Goal: Information Seeking & Learning: Compare options

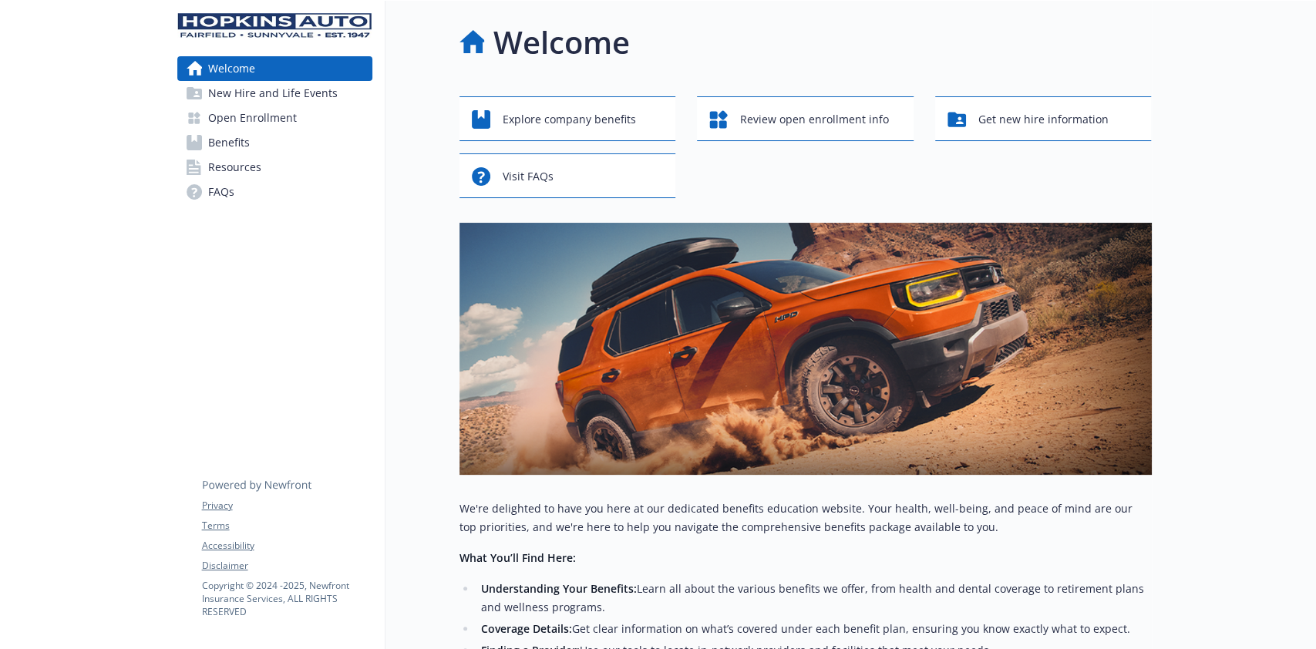
click at [226, 139] on span "Benefits" at bounding box center [229, 142] width 42 height 25
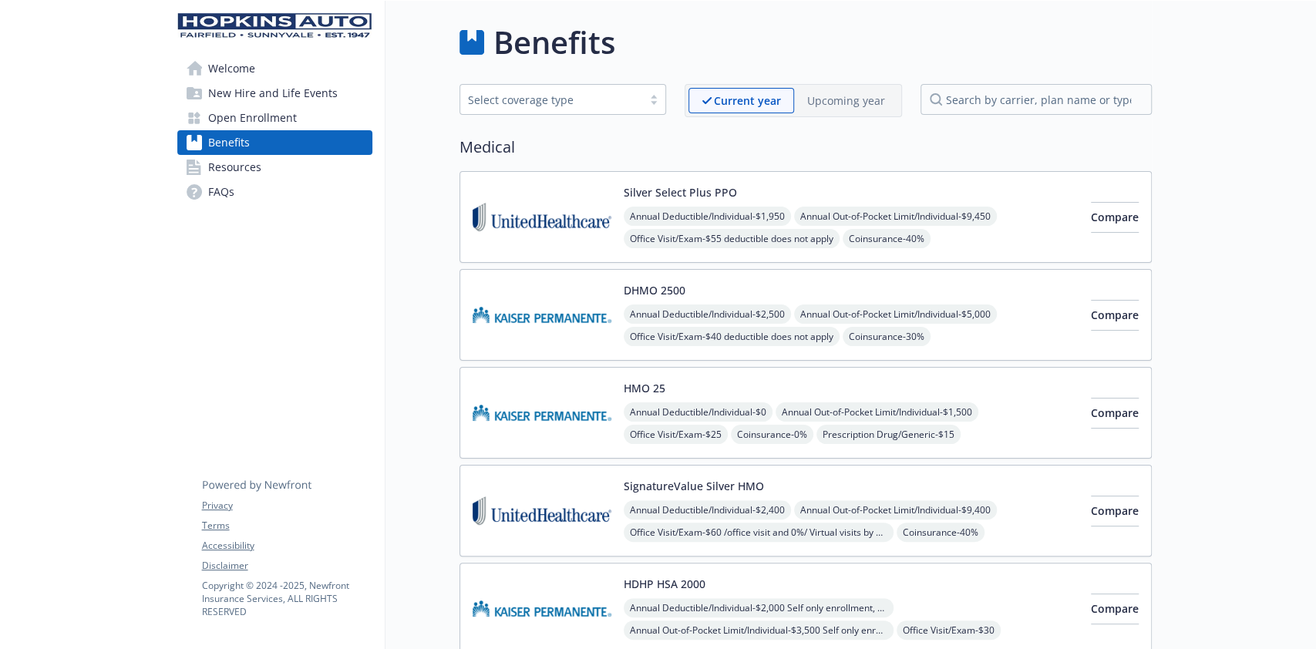
click at [877, 96] on p "Upcoming year" at bounding box center [846, 101] width 78 height 16
click at [742, 93] on p "Current year" at bounding box center [735, 101] width 66 height 16
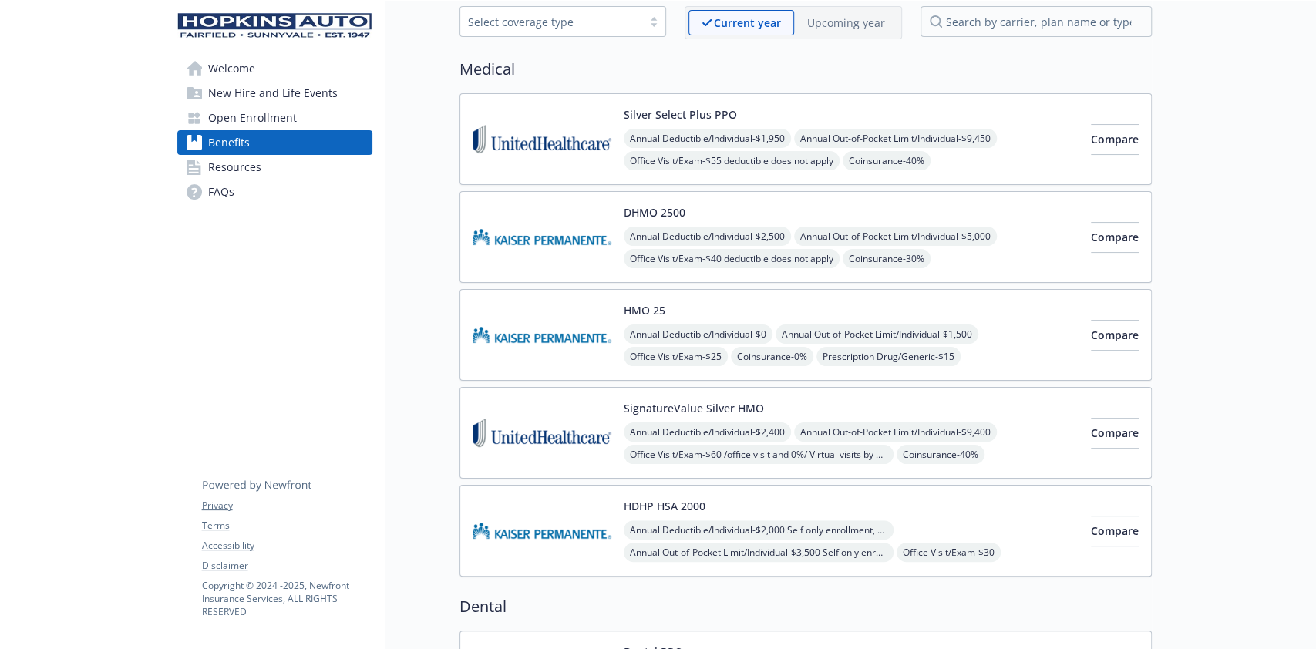
scroll to position [103, 0]
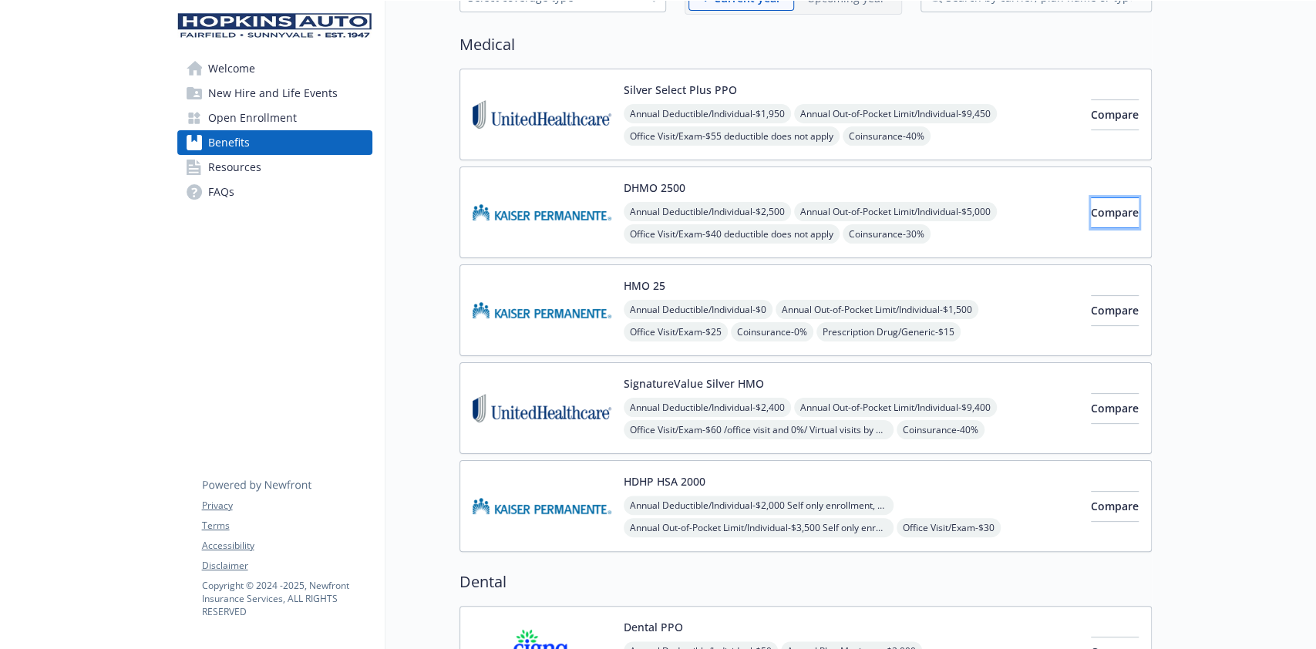
click at [1096, 207] on span "Compare" at bounding box center [1115, 212] width 48 height 15
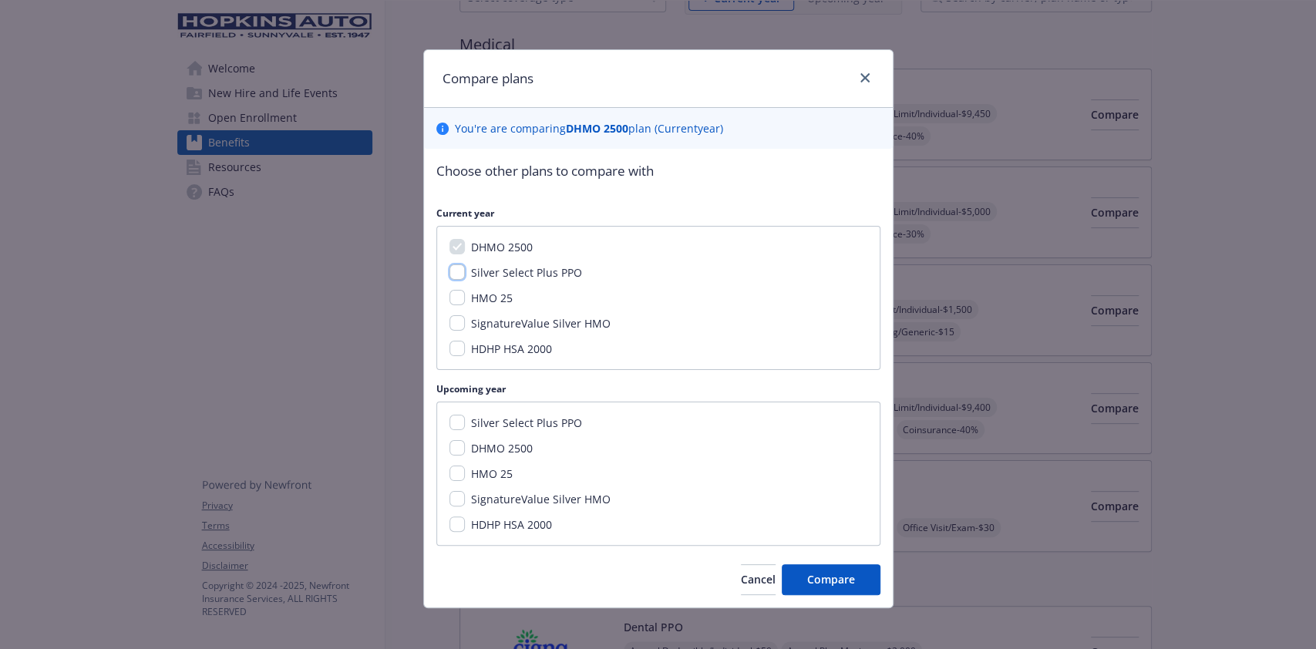
click at [451, 265] on input "Silver Select Plus PPO" at bounding box center [457, 271] width 15 height 15
checkbox input "true"
click at [450, 292] on input "HMO 25" at bounding box center [457, 297] width 15 height 15
checkbox input "true"
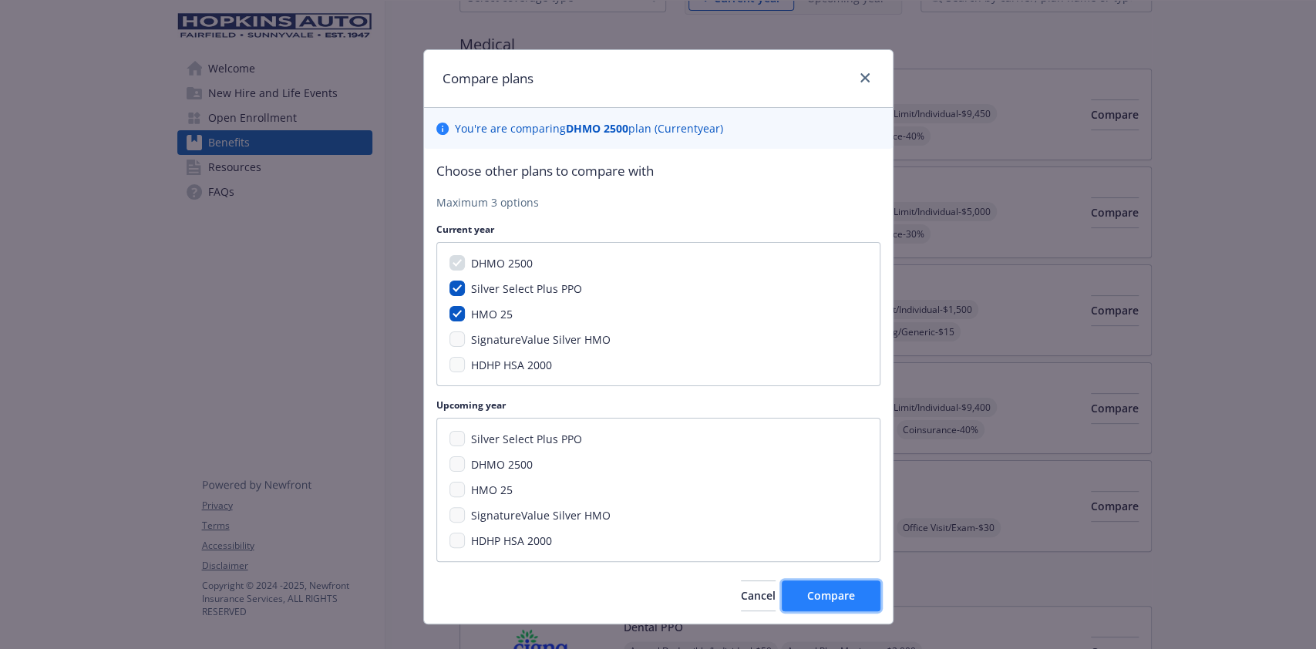
click at [820, 601] on span "Compare" at bounding box center [831, 595] width 48 height 15
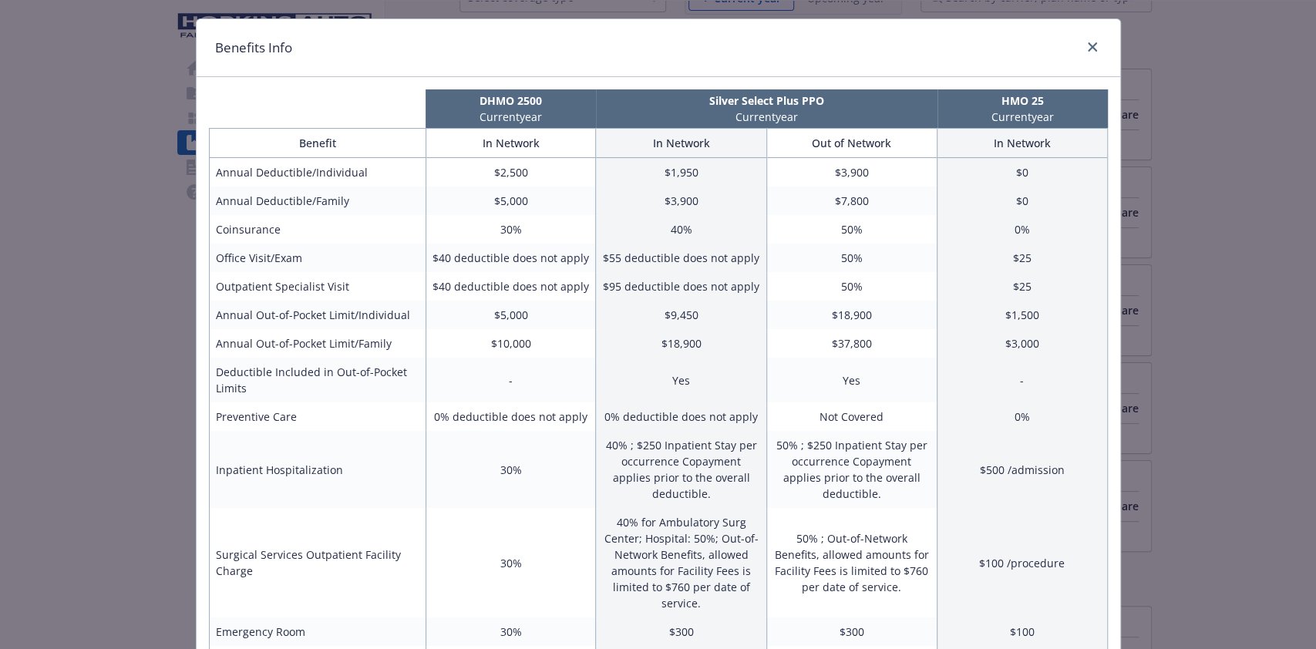
scroll to position [0, 0]
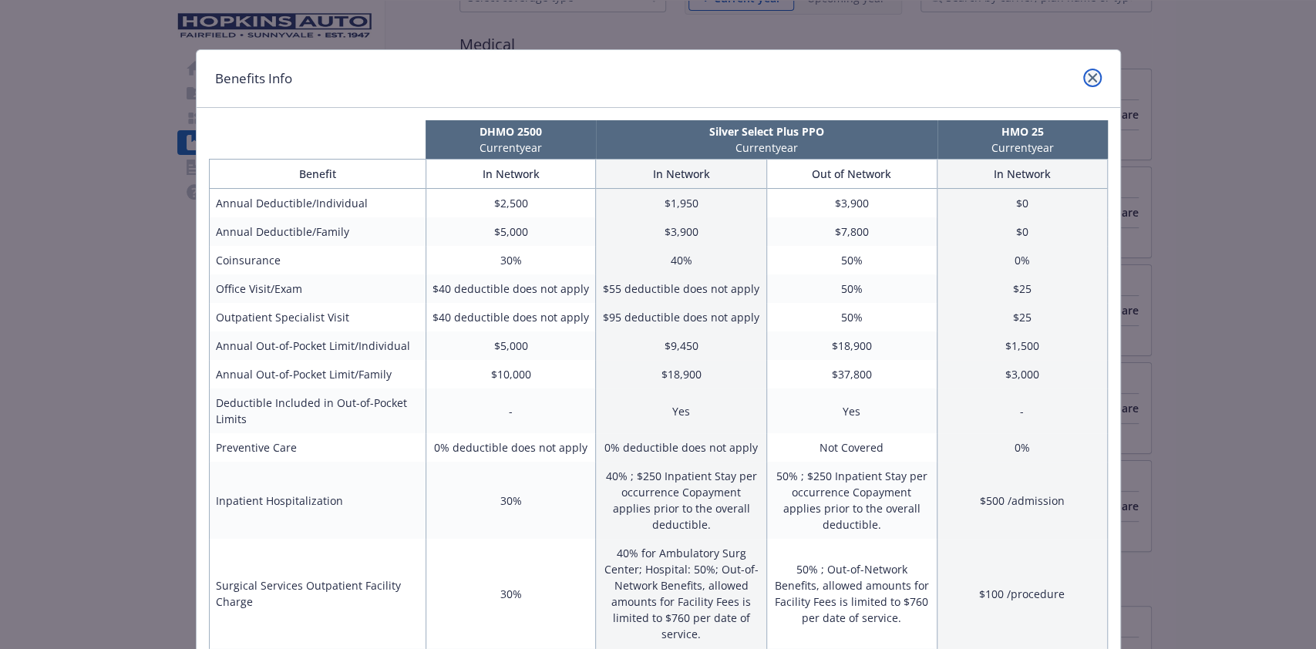
click at [1088, 73] on icon "close" at bounding box center [1092, 77] width 9 height 9
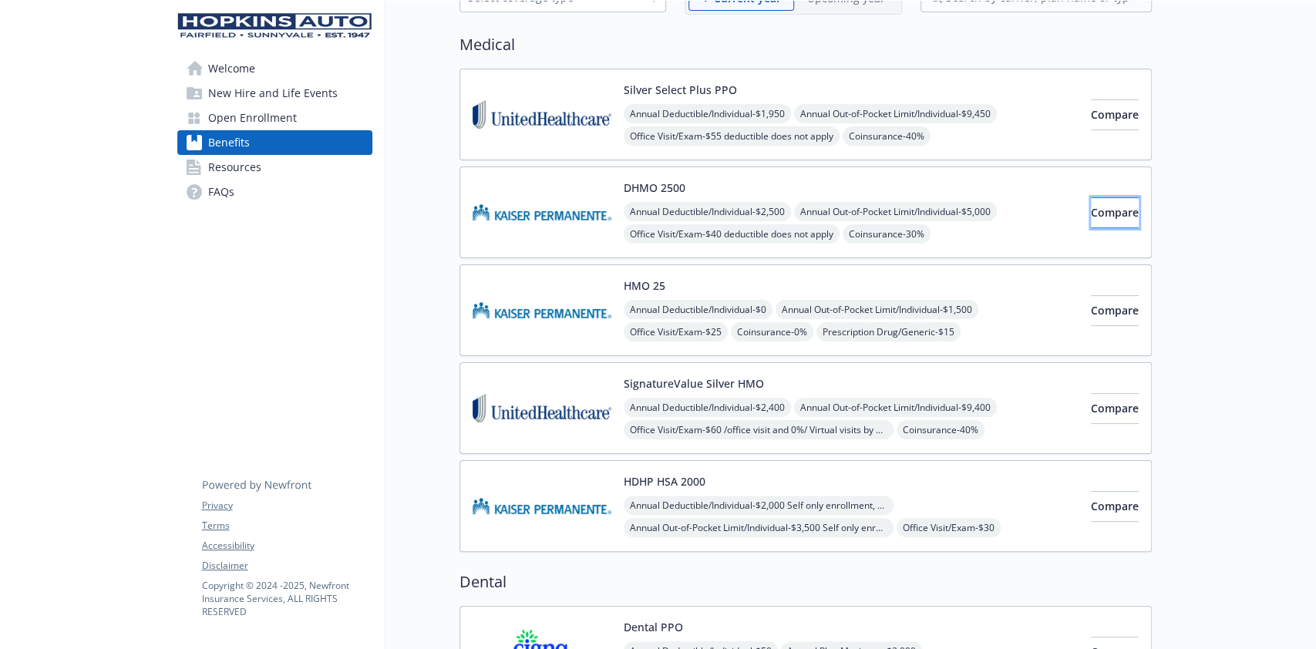
click at [1108, 208] on span "Compare" at bounding box center [1115, 212] width 48 height 15
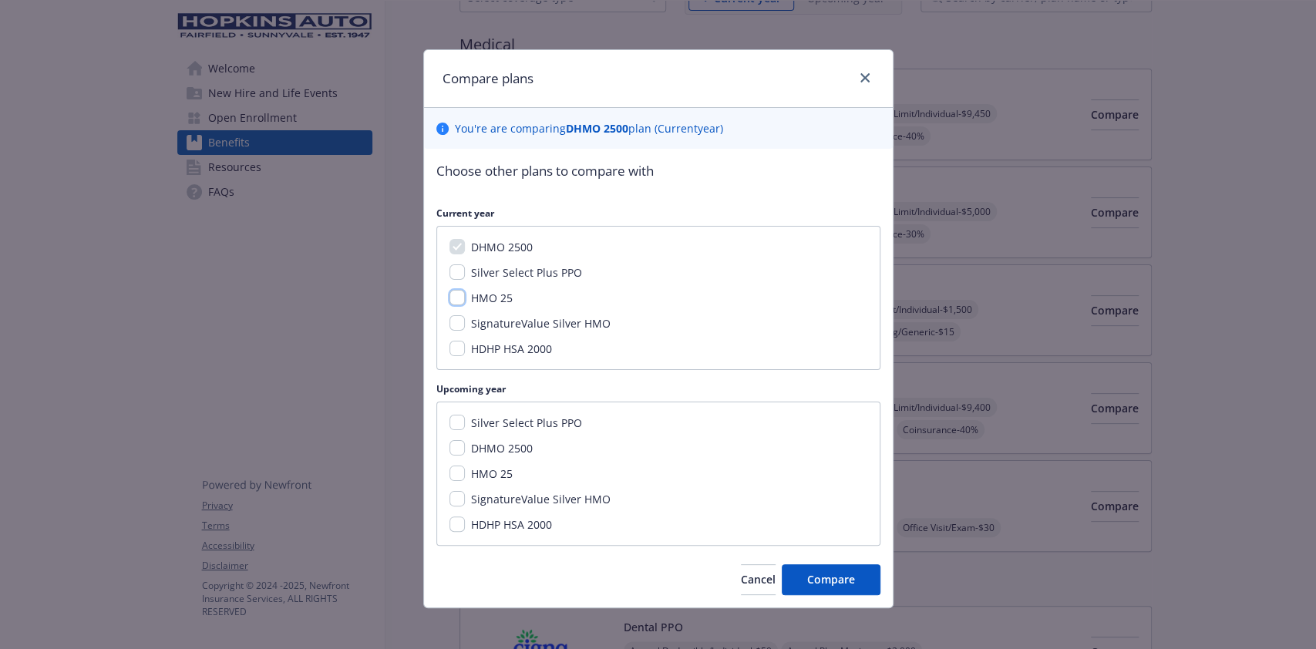
drag, startPoint x: 446, startPoint y: 297, endPoint x: 446, endPoint y: 306, distance: 9.3
click at [450, 298] on input "HMO 25" at bounding box center [457, 297] width 15 height 15
checkbox input "true"
click at [827, 572] on span "Compare" at bounding box center [831, 579] width 48 height 15
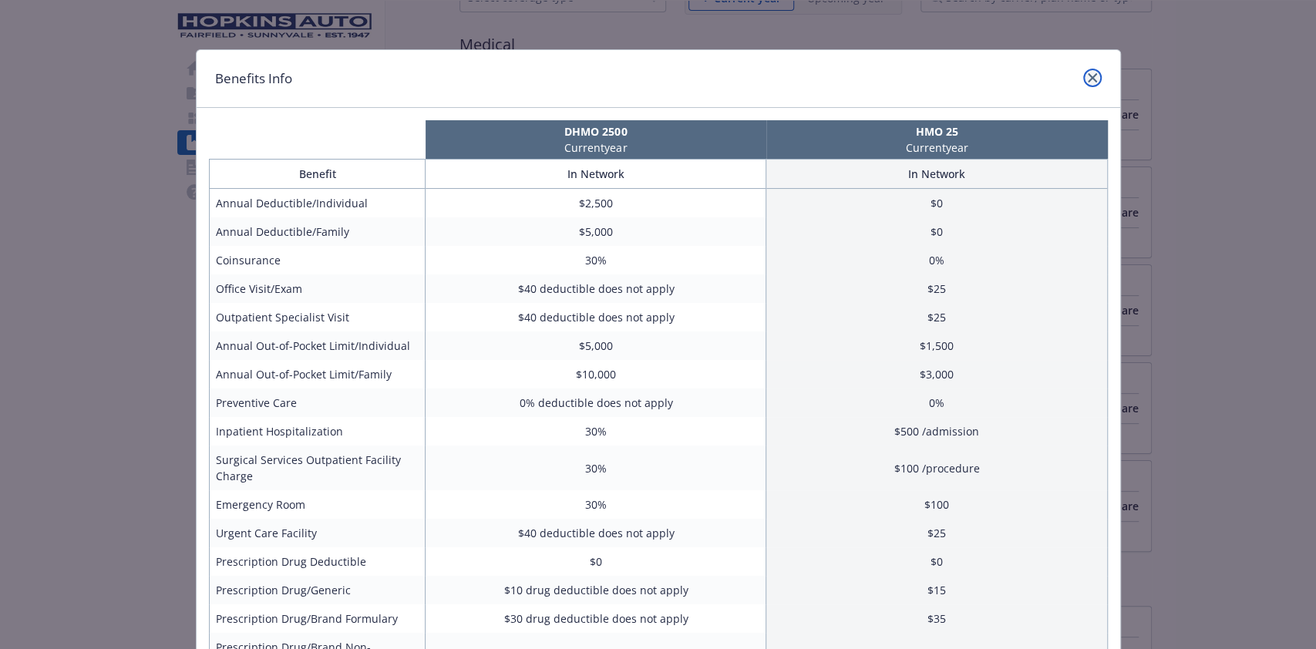
click at [1088, 76] on icon "close" at bounding box center [1092, 77] width 9 height 9
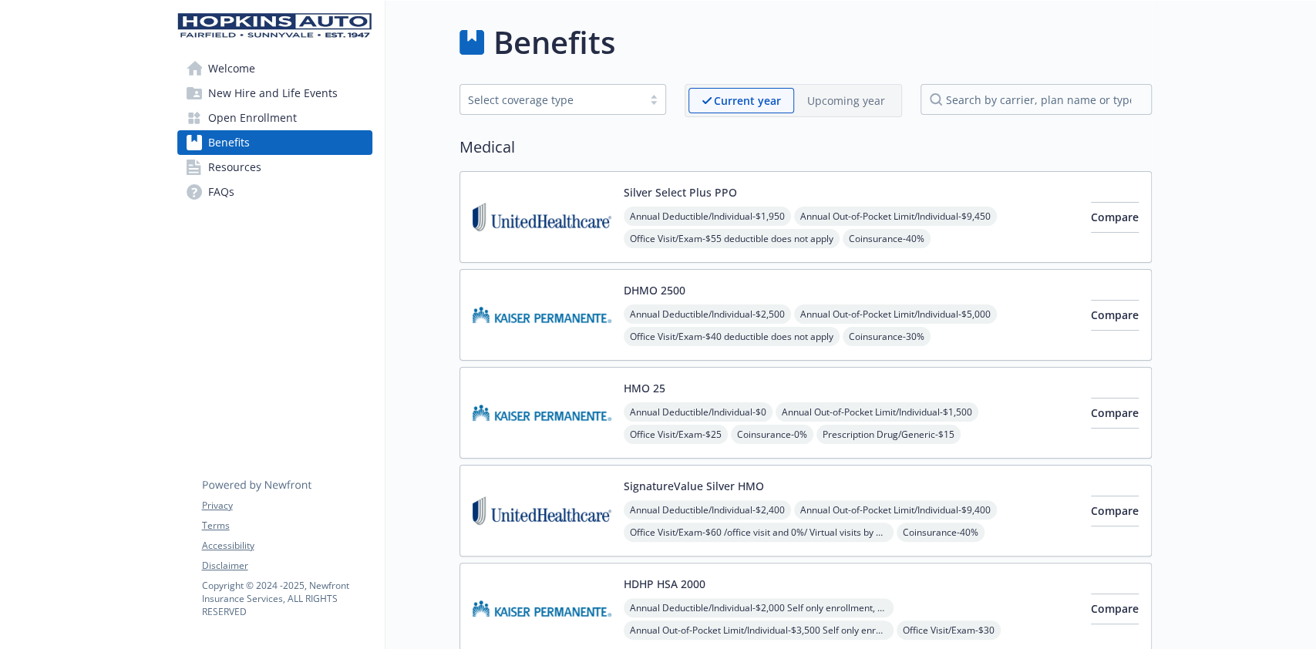
click at [231, 71] on span "Welcome" at bounding box center [231, 68] width 47 height 25
